Goal: Check status: Check status

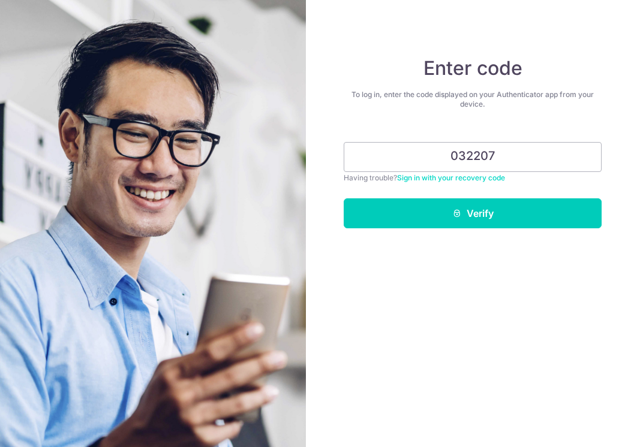
type input "032207"
click at [473, 213] on button "Verify" at bounding box center [473, 213] width 258 height 30
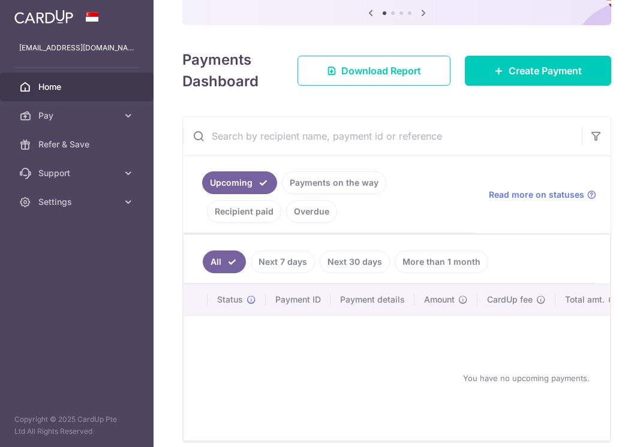
click at [296, 260] on link "Next 7 days" at bounding box center [283, 262] width 64 height 23
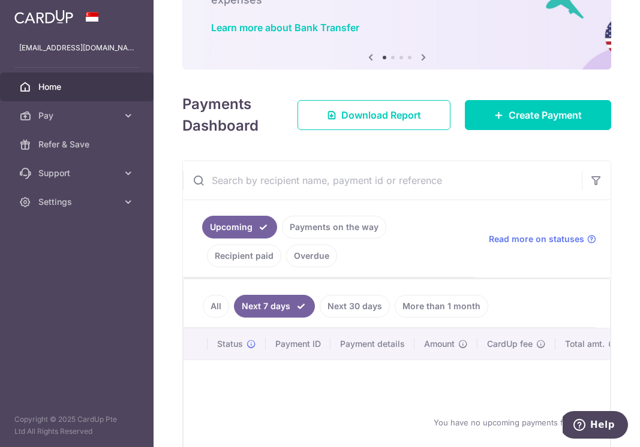
scroll to position [141, 0]
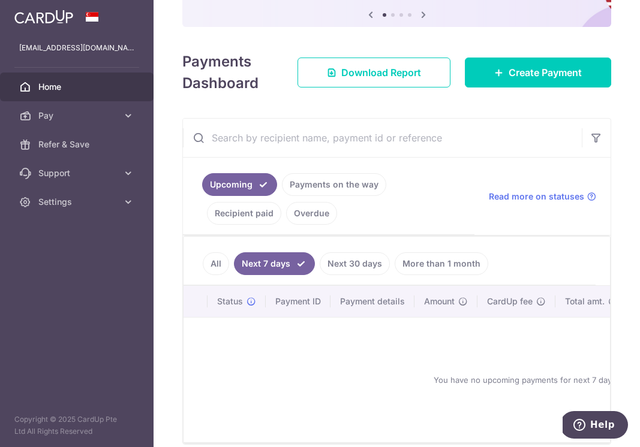
click at [332, 189] on link "Payments on the way" at bounding box center [334, 184] width 104 height 23
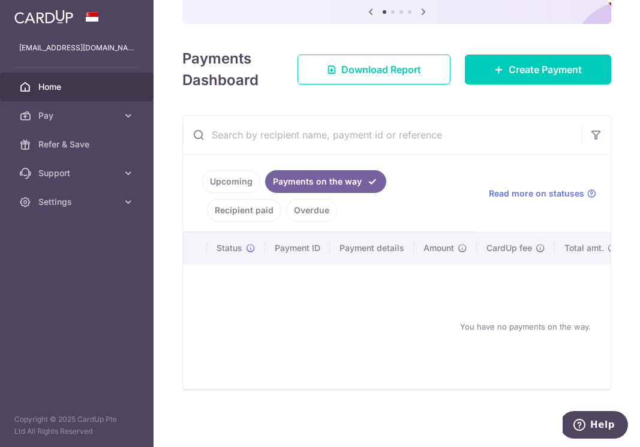
click at [254, 212] on link "Recipient paid" at bounding box center [244, 210] width 74 height 23
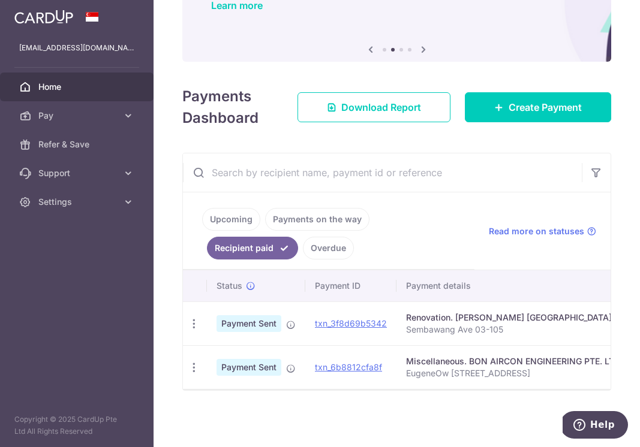
scroll to position [0, 0]
